Goal: Information Seeking & Learning: Learn about a topic

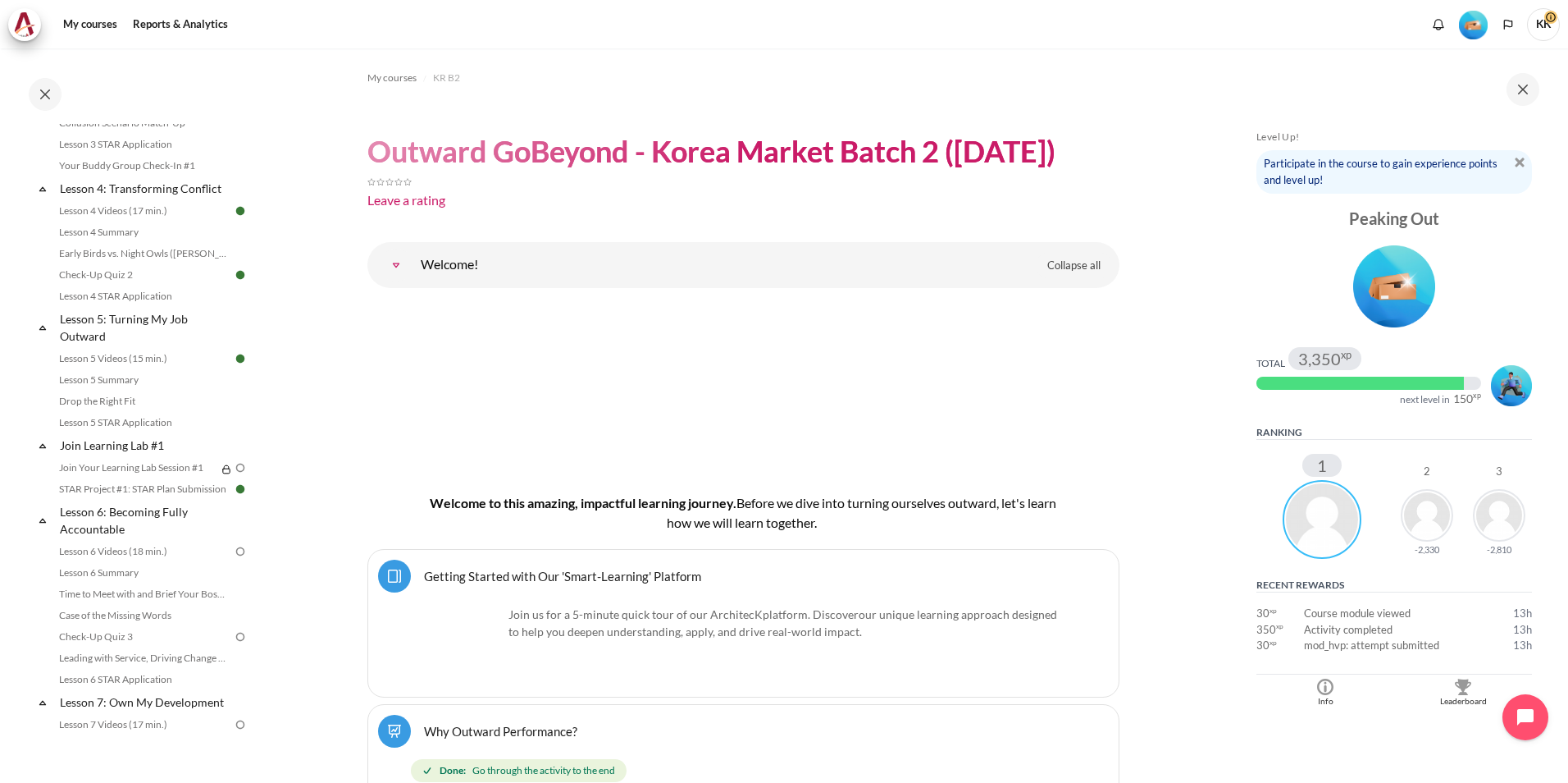
scroll to position [575, 0]
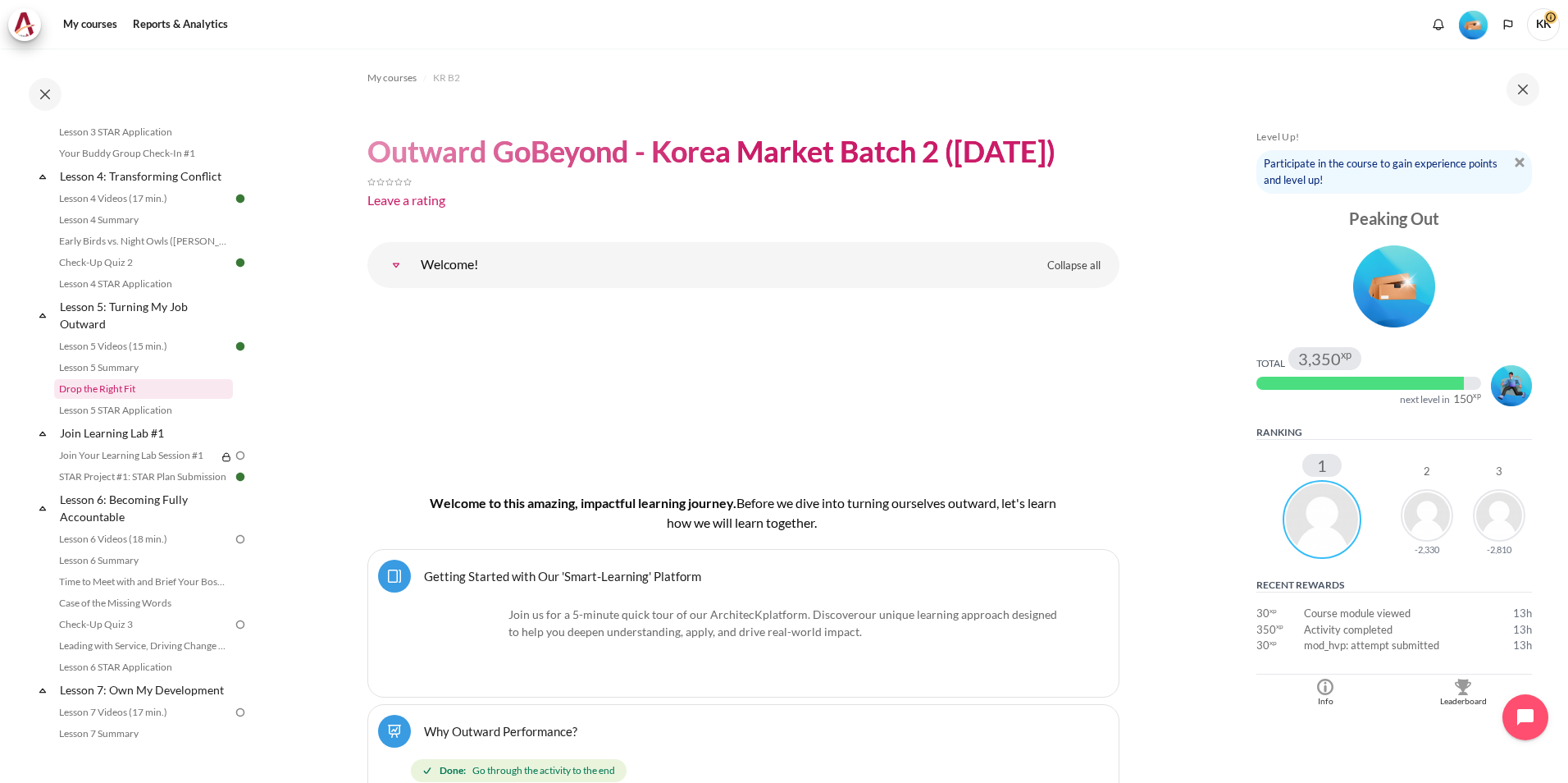
click at [102, 399] on link "Drop the Right Fit" at bounding box center [144, 389] width 179 height 20
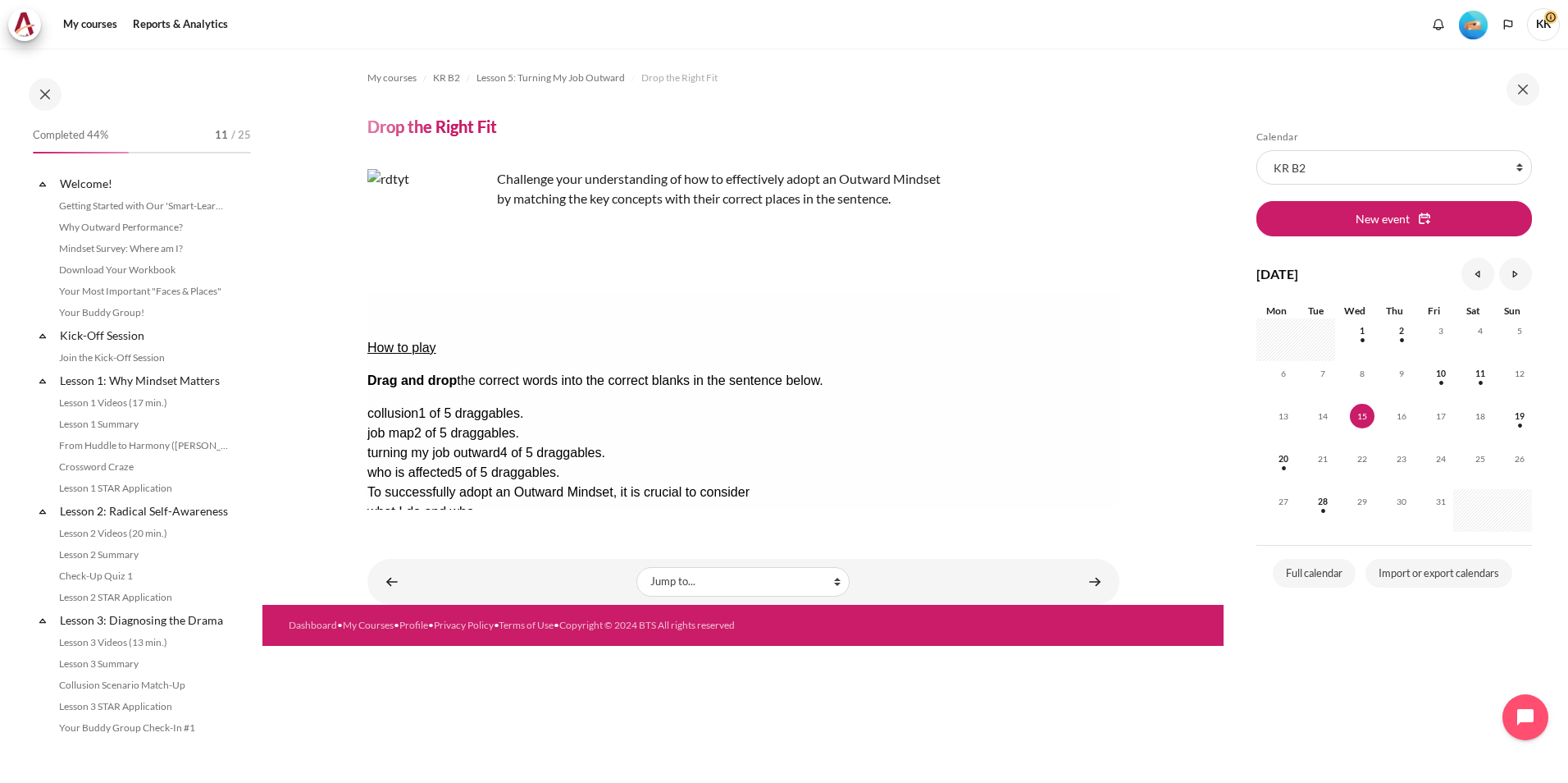
scroll to position [550, 0]
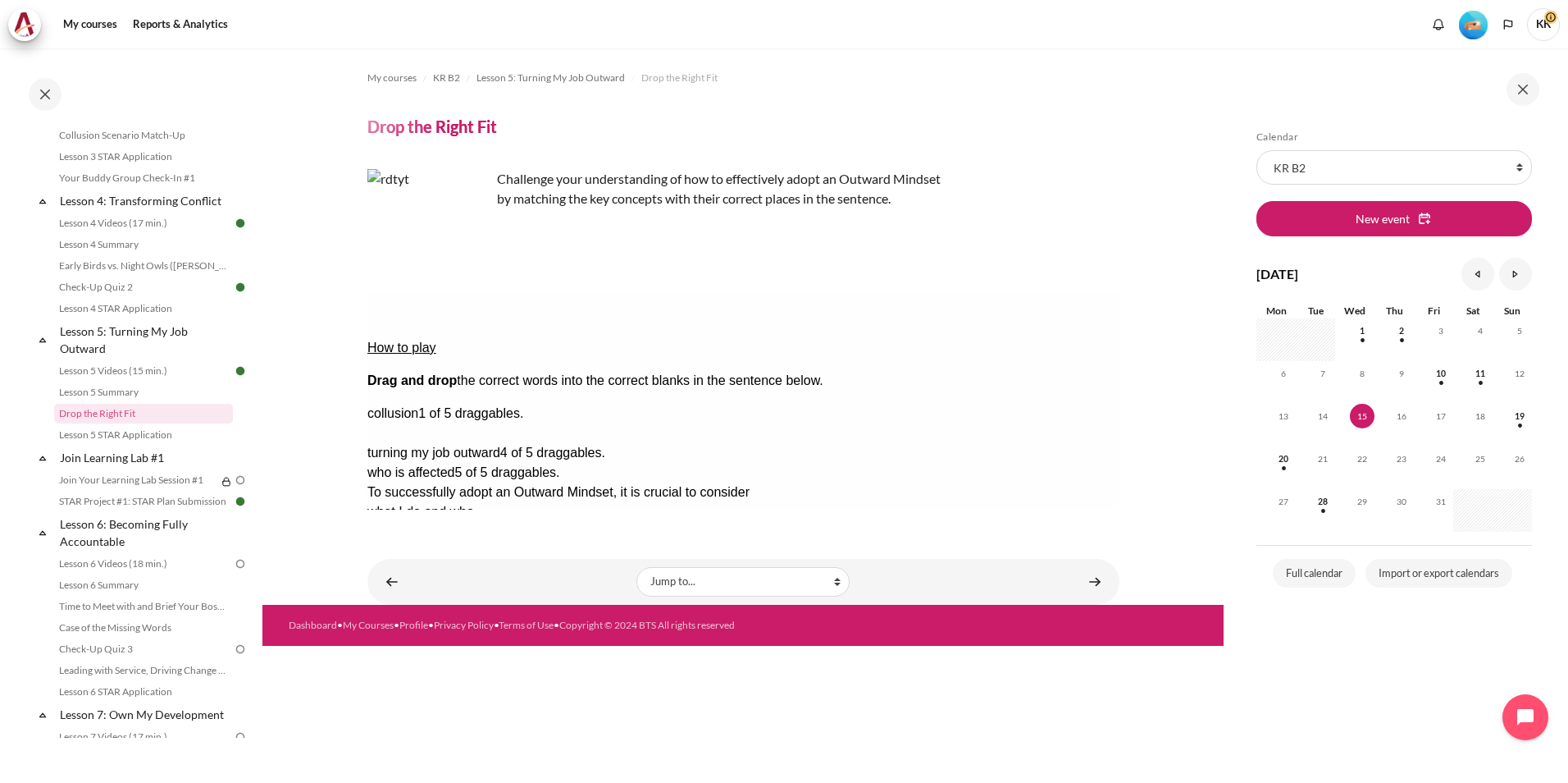
drag, startPoint x: 1043, startPoint y: 391, endPoint x: 597, endPoint y: 384, distance: 446.1
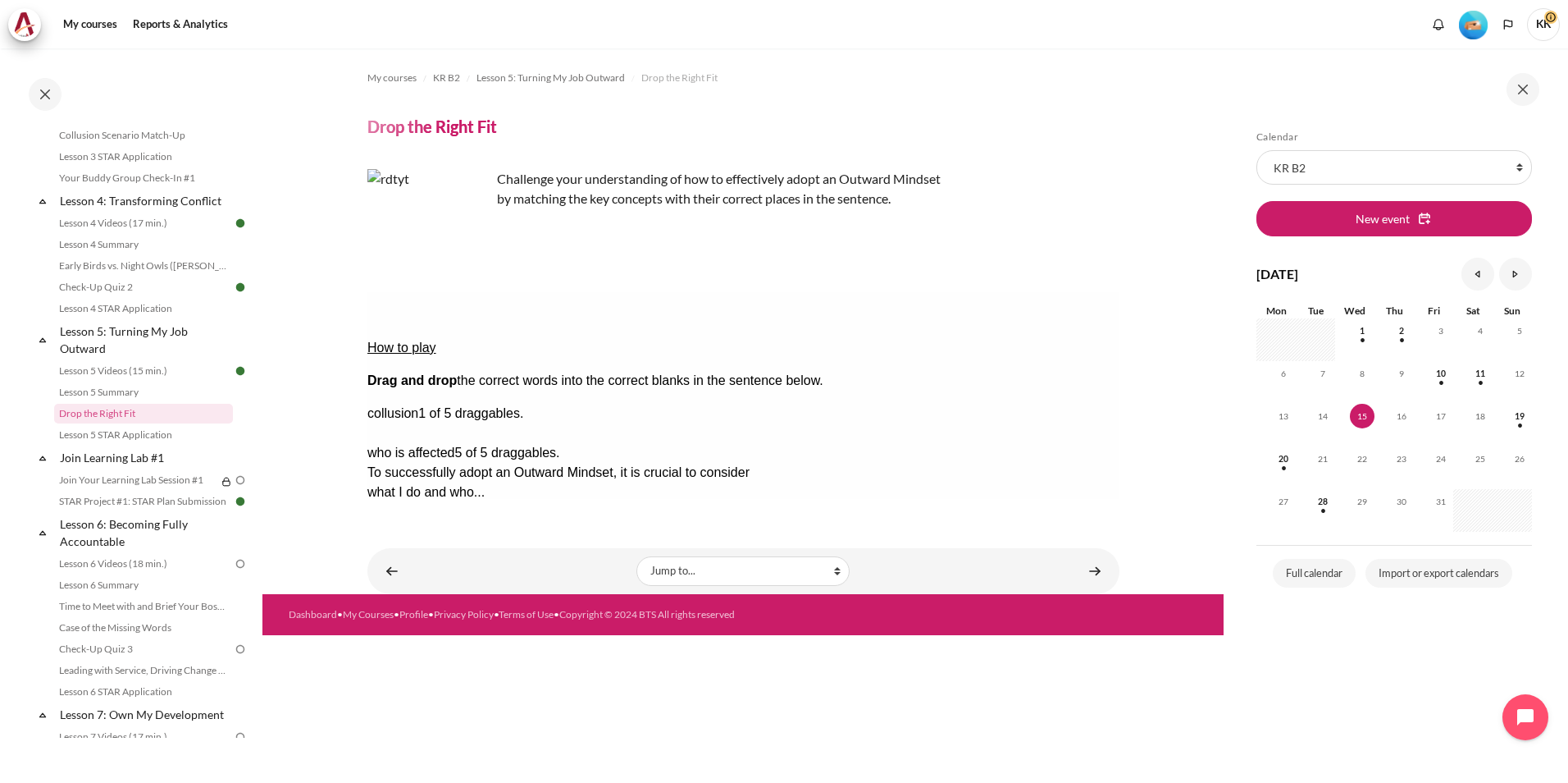
drag, startPoint x: 998, startPoint y: 384, endPoint x: 494, endPoint y: 402, distance: 504.3
drag, startPoint x: 1082, startPoint y: 391, endPoint x: 807, endPoint y: 419, distance: 276.4
drag, startPoint x: 1039, startPoint y: 362, endPoint x: 733, endPoint y: 409, distance: 309.6
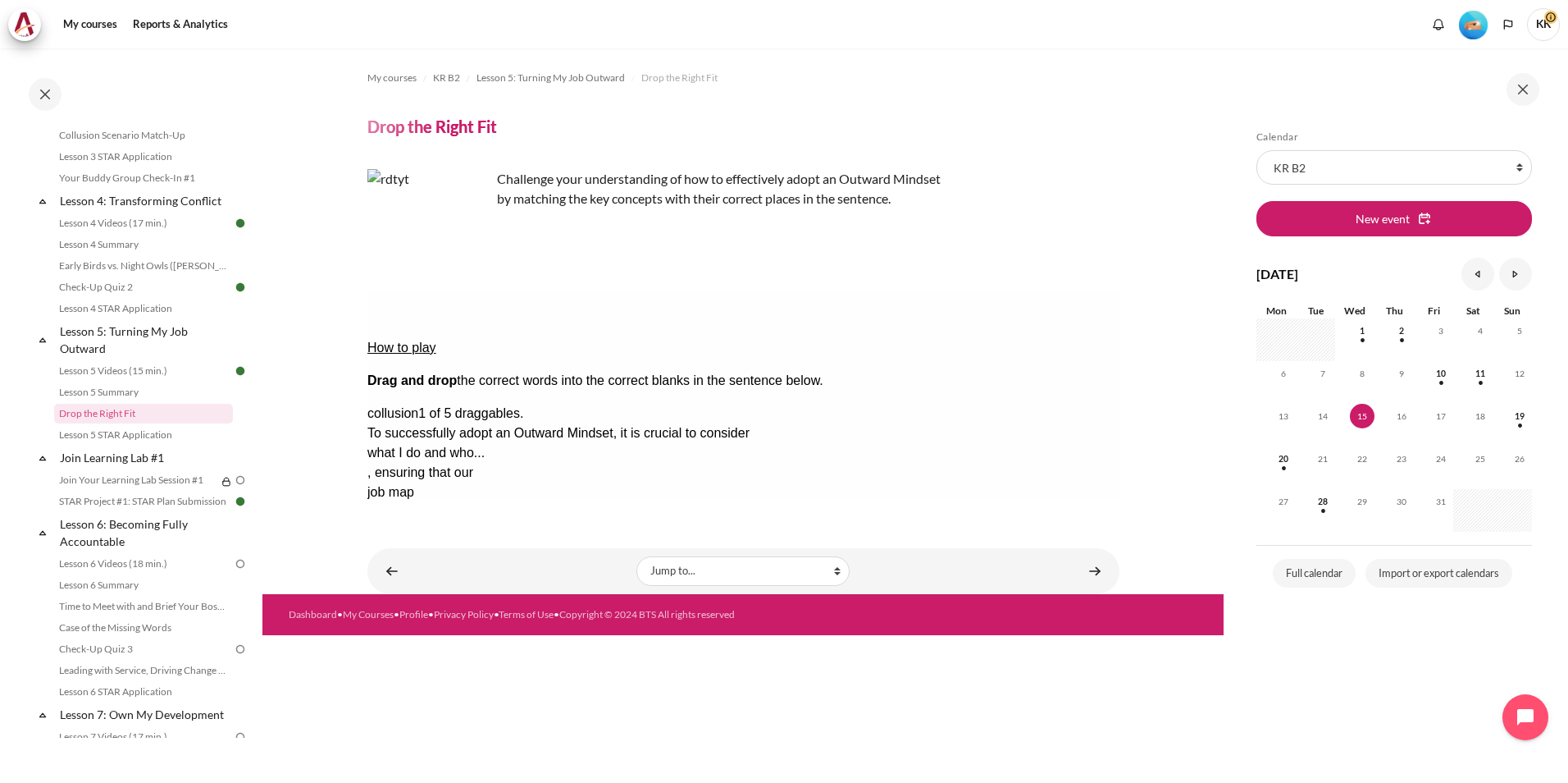
click at [410, 602] on button "Check Check the answers. The responses will be marked as correct, incorrect, or…" at bounding box center [389, 610] width 45 height 17
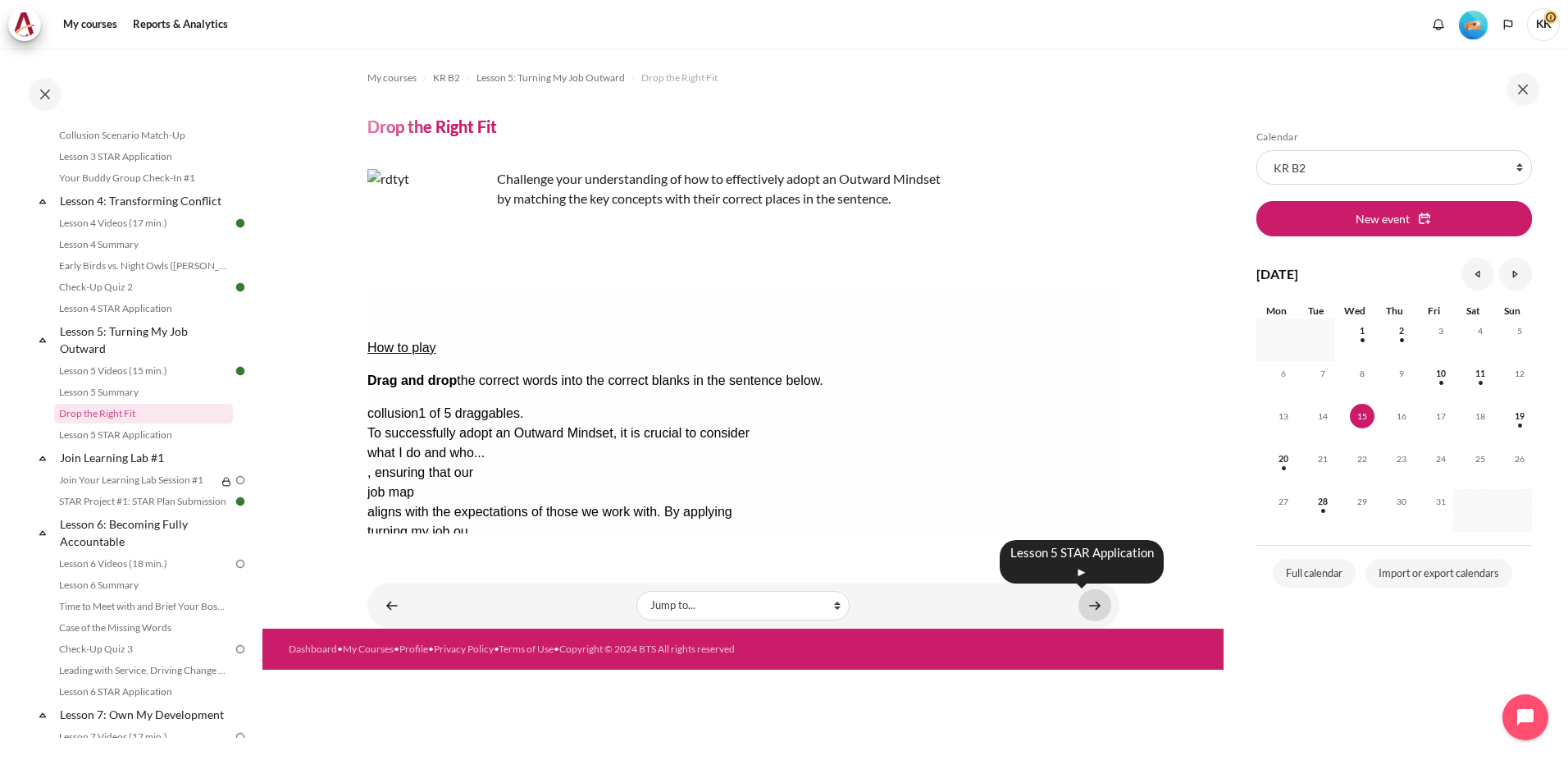
click at [1100, 609] on link "Content" at bounding box center [1094, 605] width 33 height 32
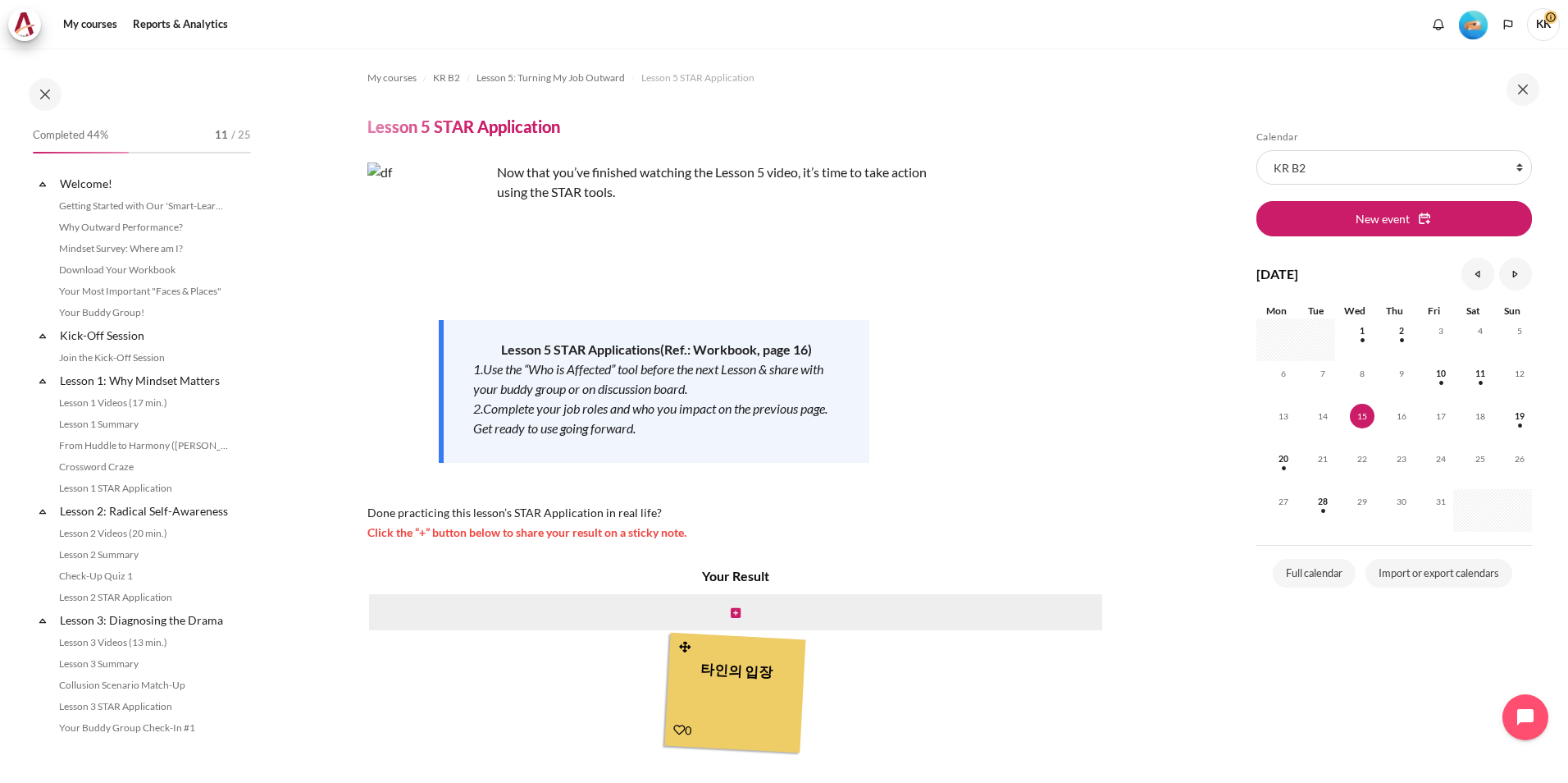
scroll to position [571, 0]
